Goal: Task Accomplishment & Management: Manage account settings

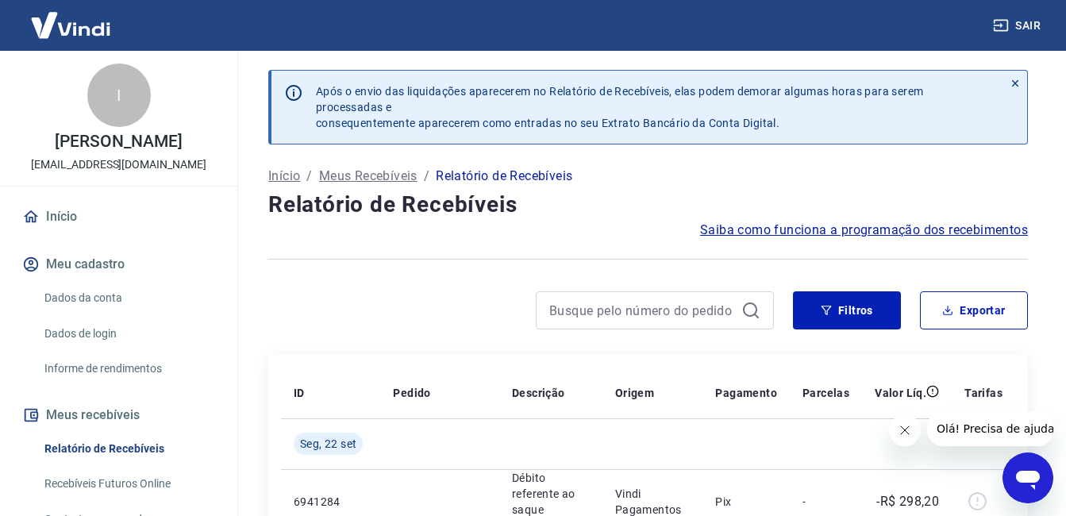
click at [381, 176] on p "Meus Recebíveis" at bounding box center [368, 176] width 98 height 19
